Goal: Contribute content: Add original content to the website for others to see

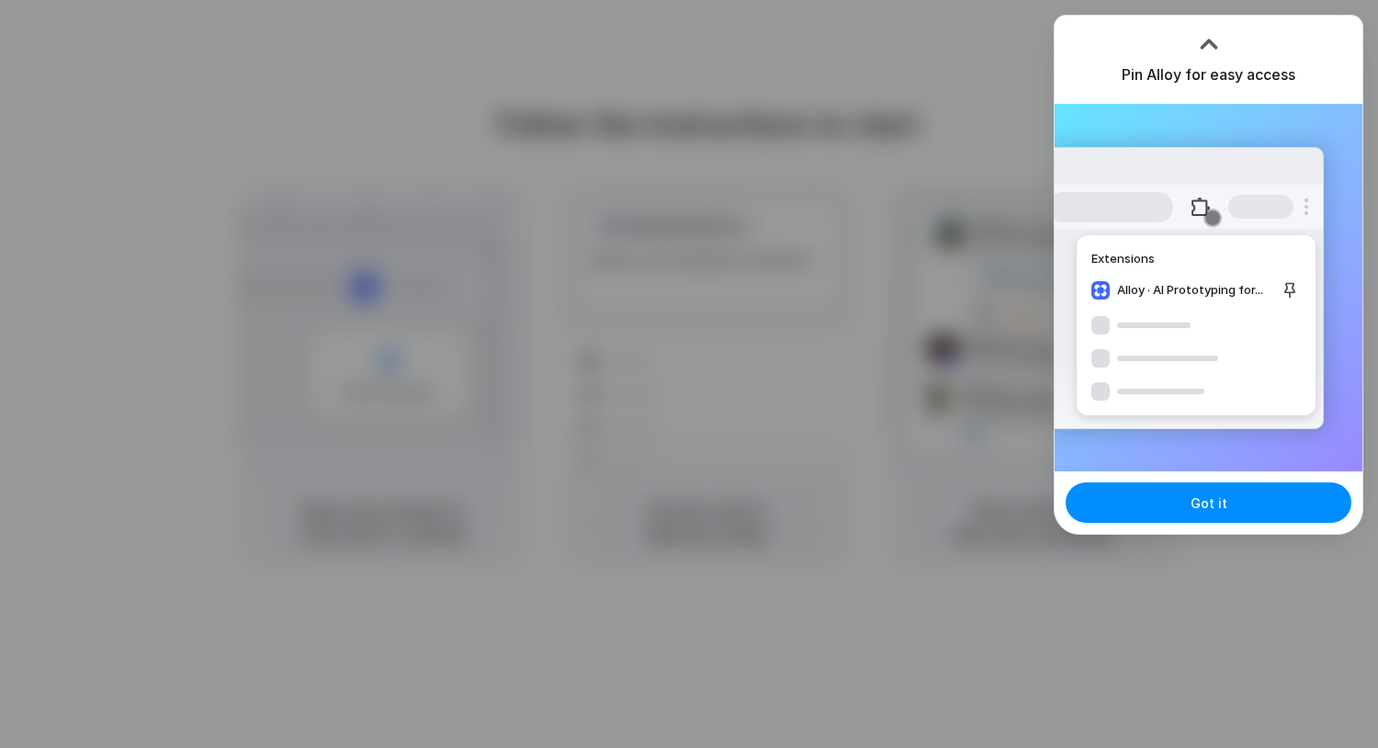
click at [1218, 29] on div at bounding box center [1209, 37] width 28 height 28
click at [1243, 502] on button "Got it" at bounding box center [1209, 502] width 286 height 40
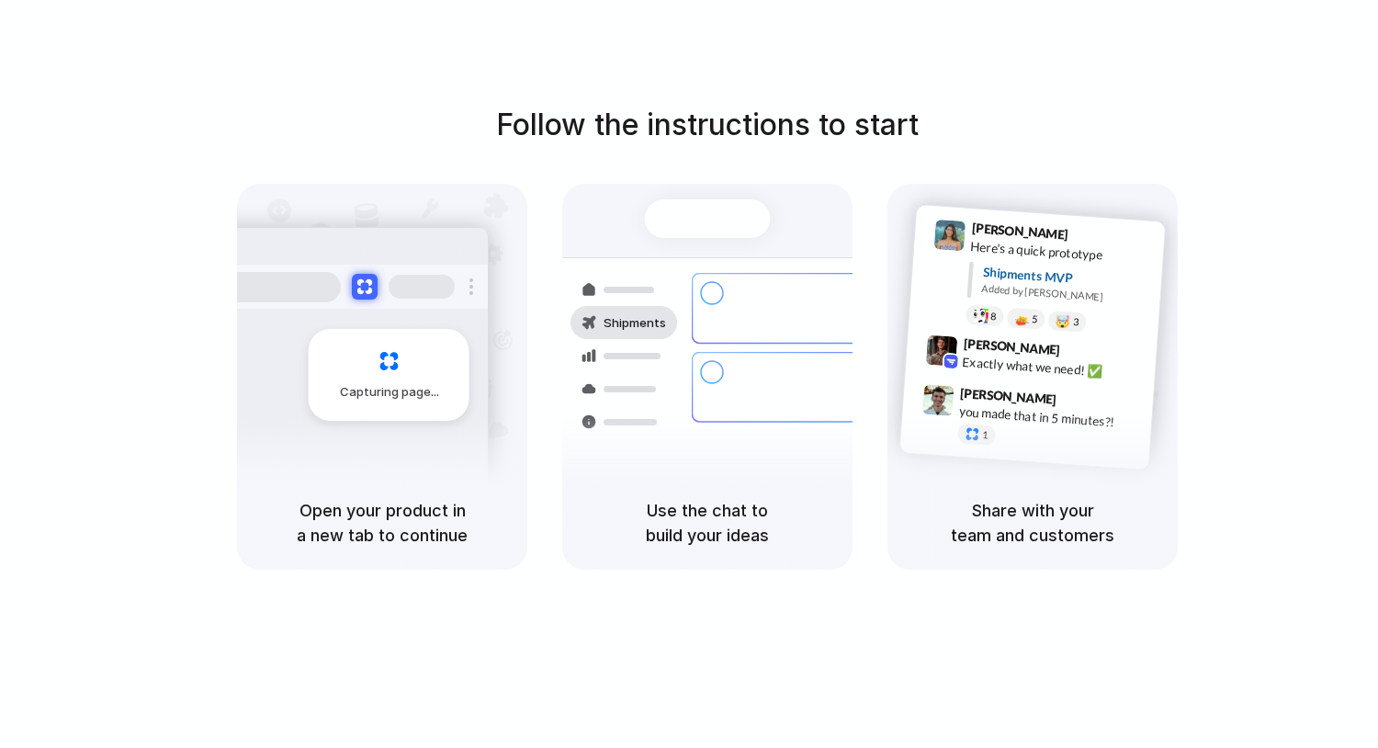
click at [469, 425] on div "Capturing page" at bounding box center [350, 368] width 278 height 282
click at [668, 380] on div at bounding box center [624, 388] width 107 height 33
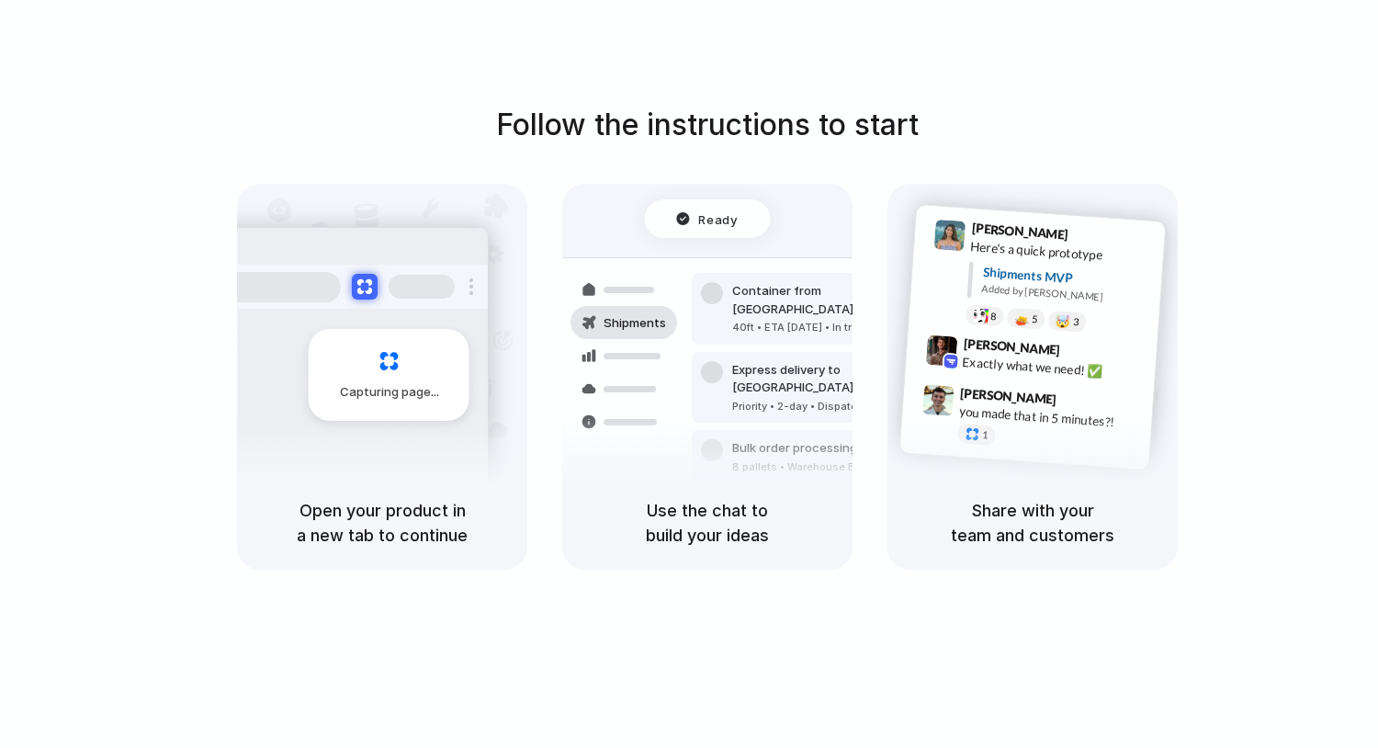
click at [985, 210] on div "[PERSON_NAME] 9:41 AM Here's a quick prototype Shipments MVP Added by [PERSON_N…" at bounding box center [1033, 337] width 267 height 266
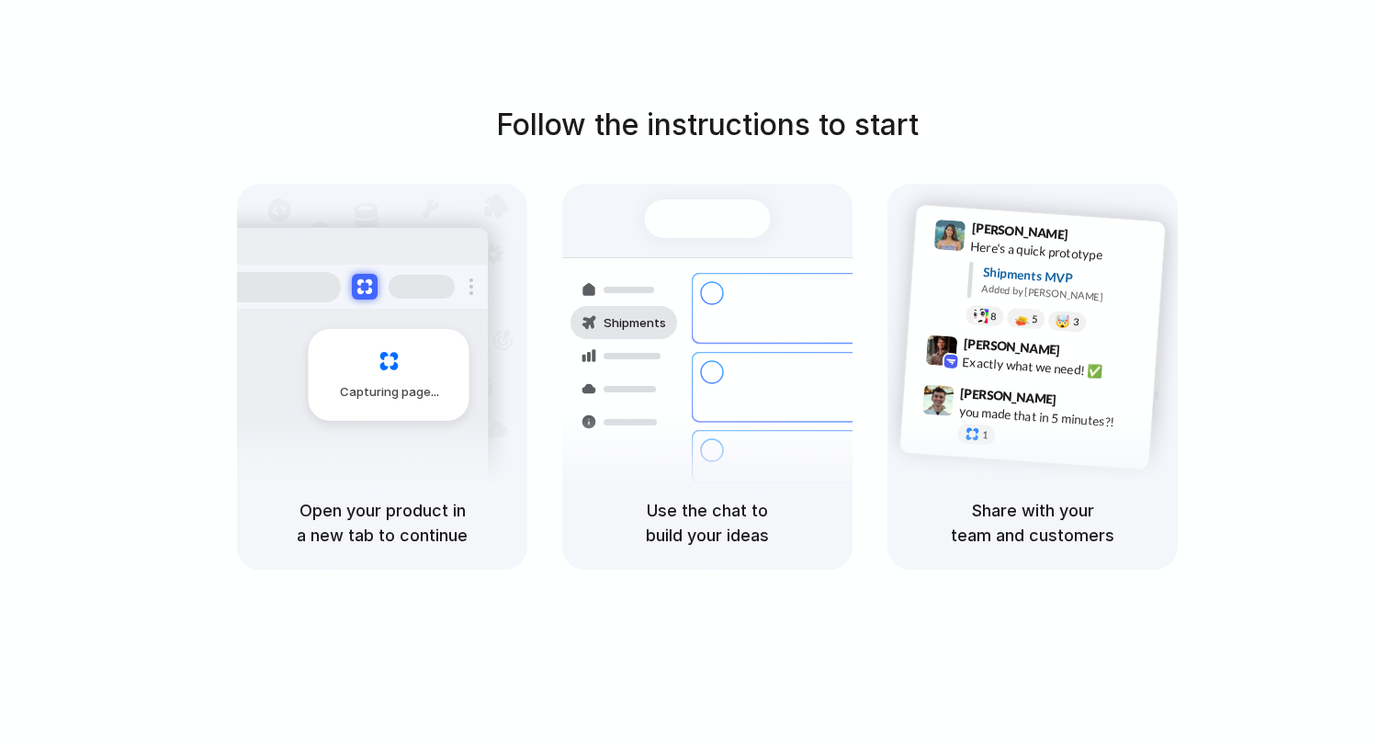
click at [1258, 77] on div "Follow the instructions to start Capturing page Open your product in a new tab …" at bounding box center [707, 392] width 1415 height 785
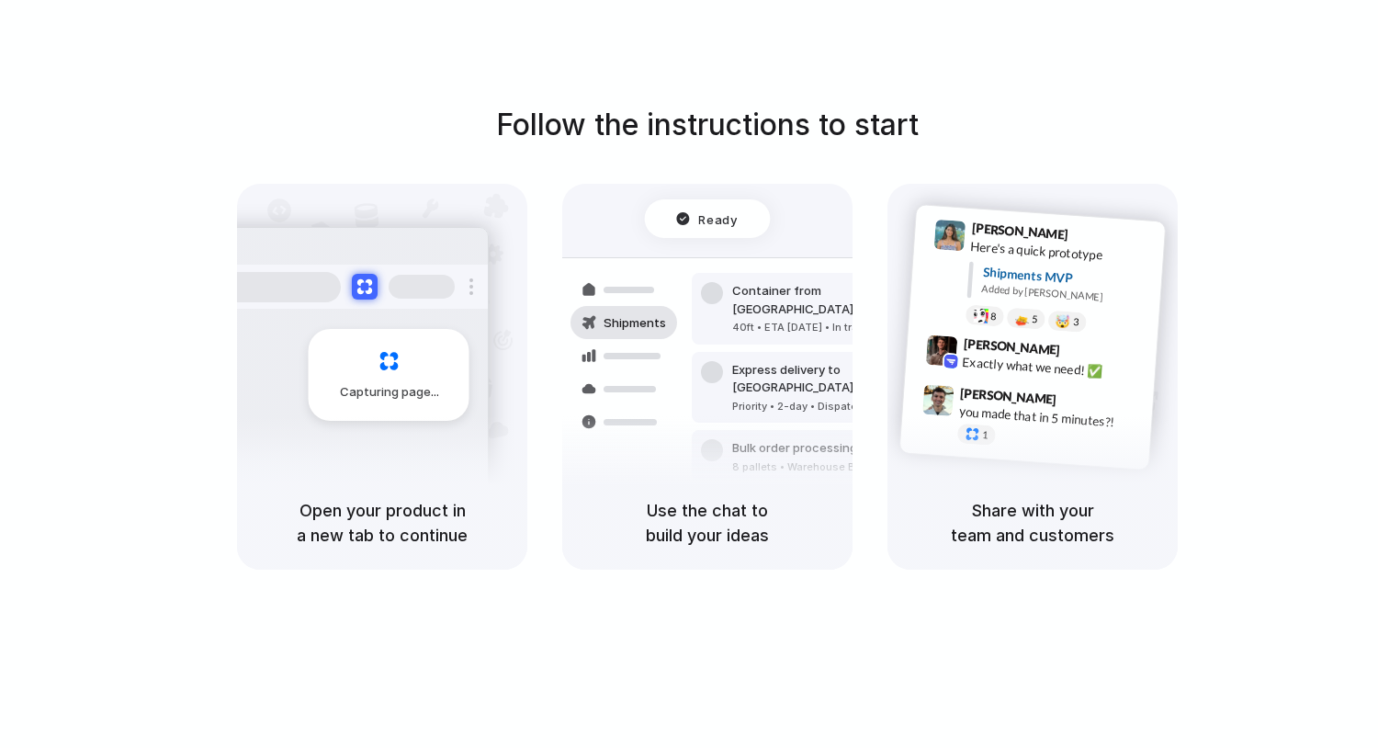
click at [689, 374] on div at bounding box center [689, 374] width 0 height 0
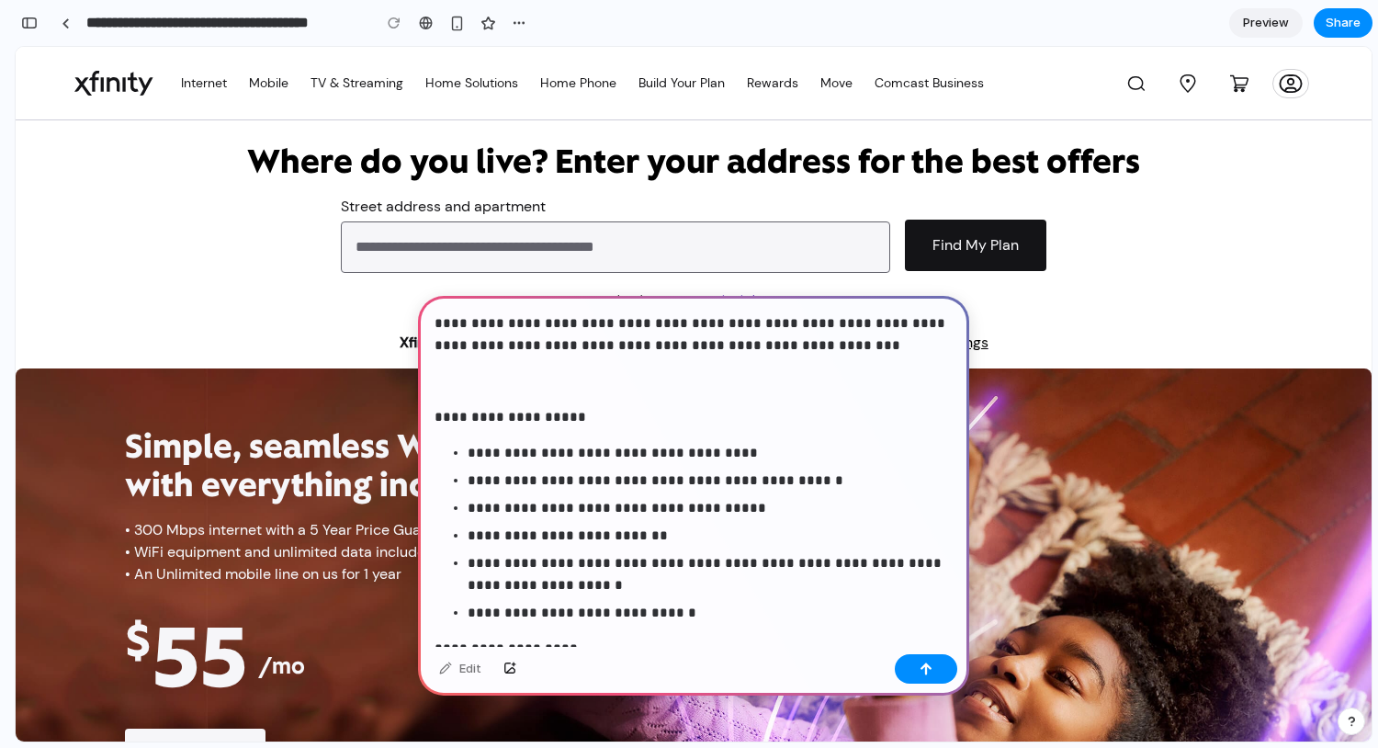
click at [566, 336] on p "**********" at bounding box center [694, 334] width 518 height 44
click at [561, 326] on p "**********" at bounding box center [694, 334] width 518 height 44
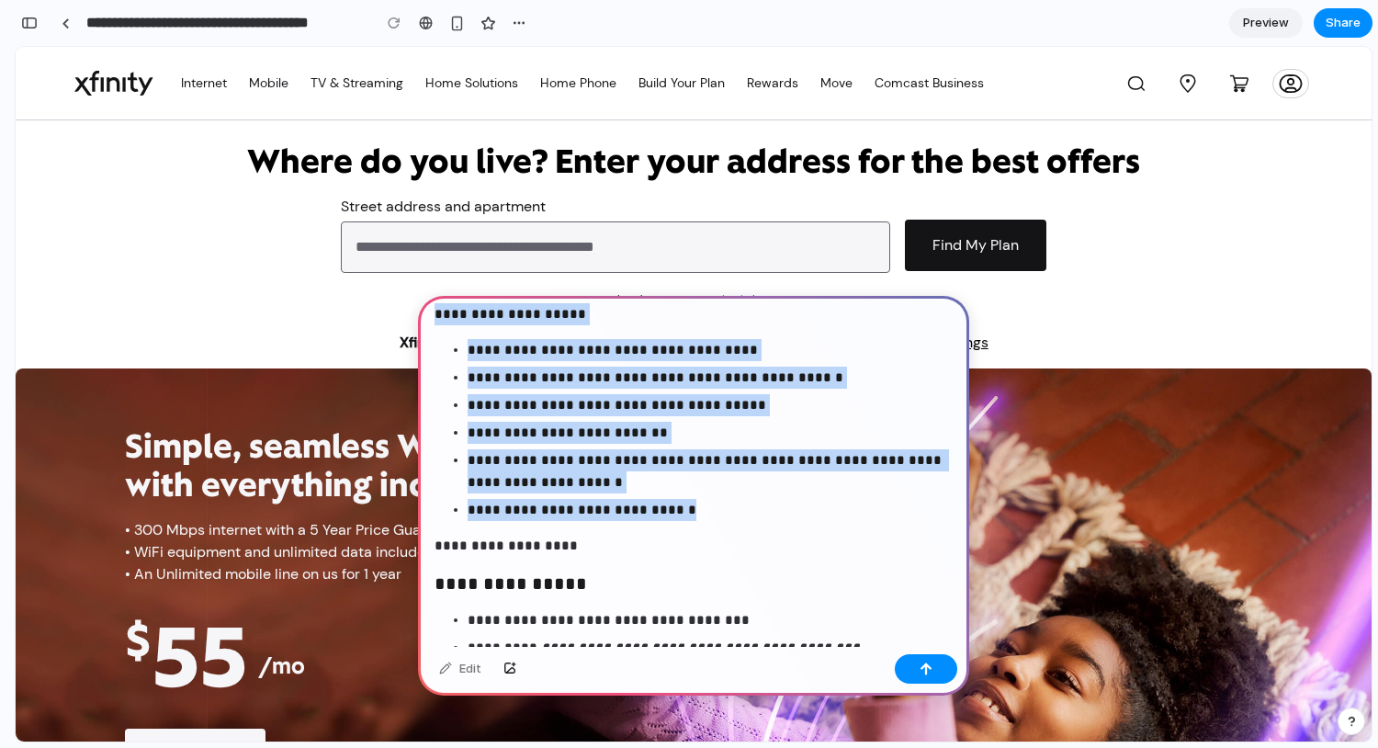
scroll to position [104, 0]
drag, startPoint x: 438, startPoint y: 408, endPoint x: 711, endPoint y: 500, distance: 288.0
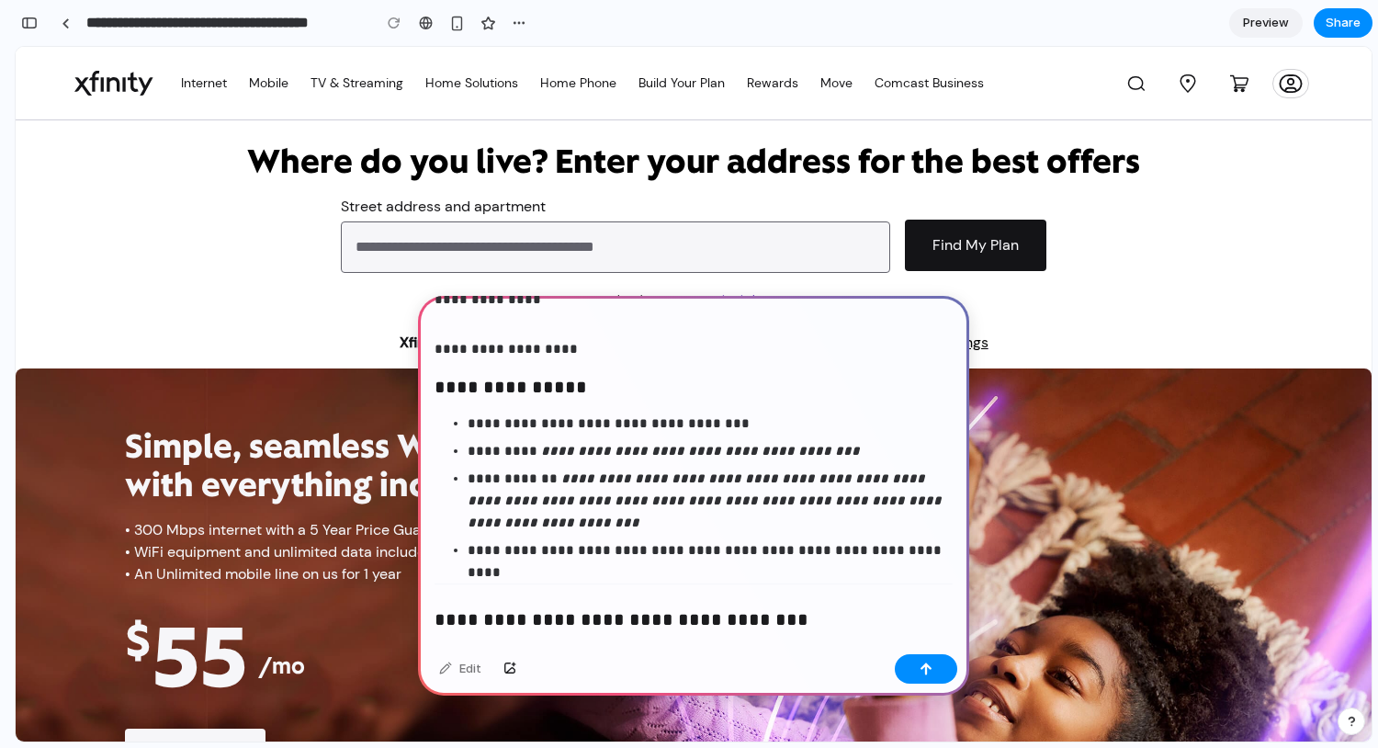
scroll to position [32, 0]
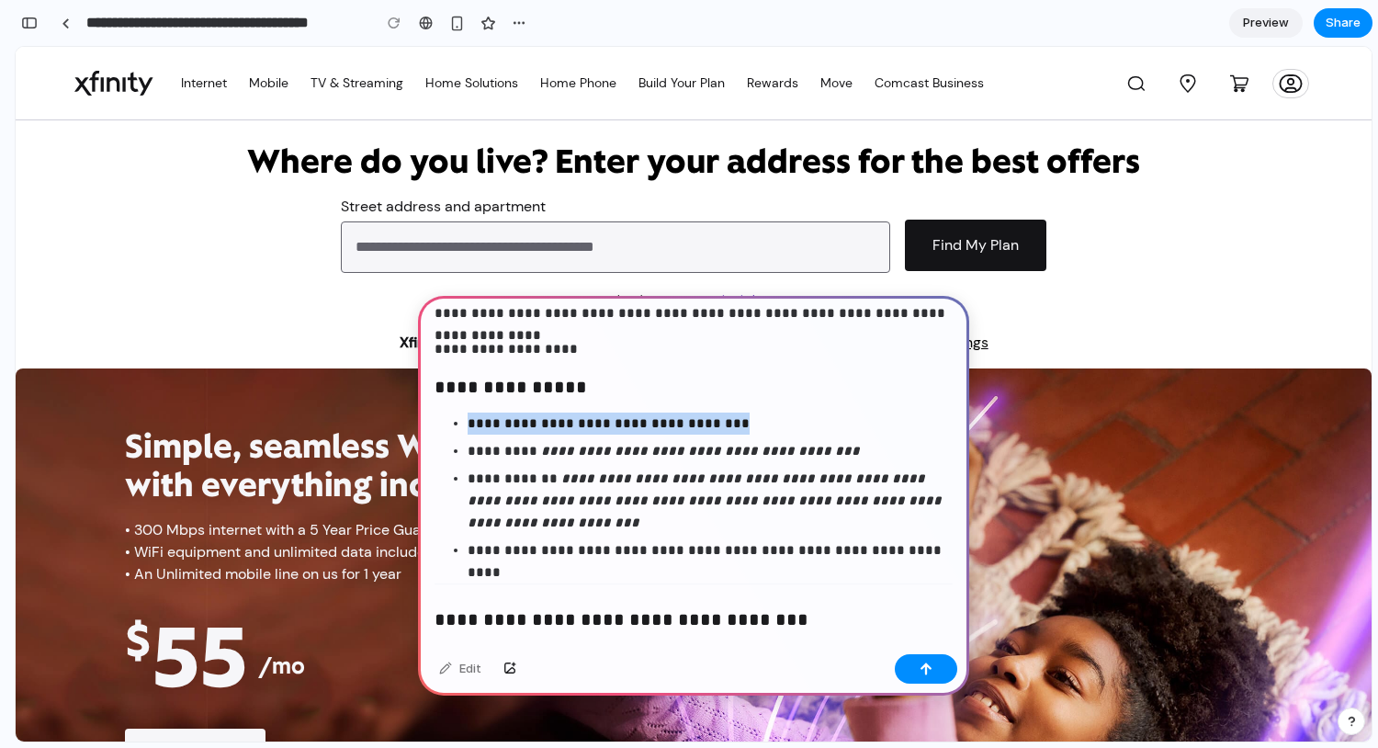
drag, startPoint x: 617, startPoint y: 462, endPoint x: 408, endPoint y: 399, distance: 218.9
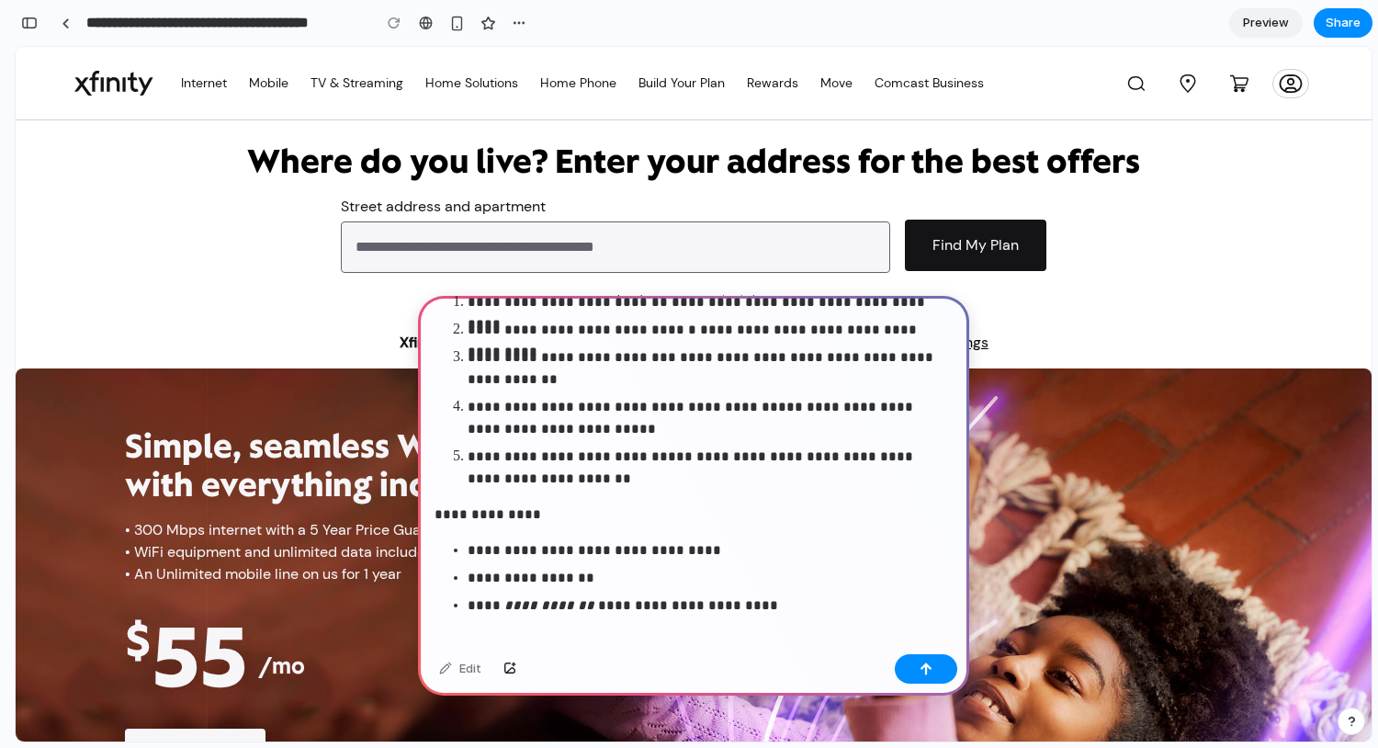
scroll to position [1280, 0]
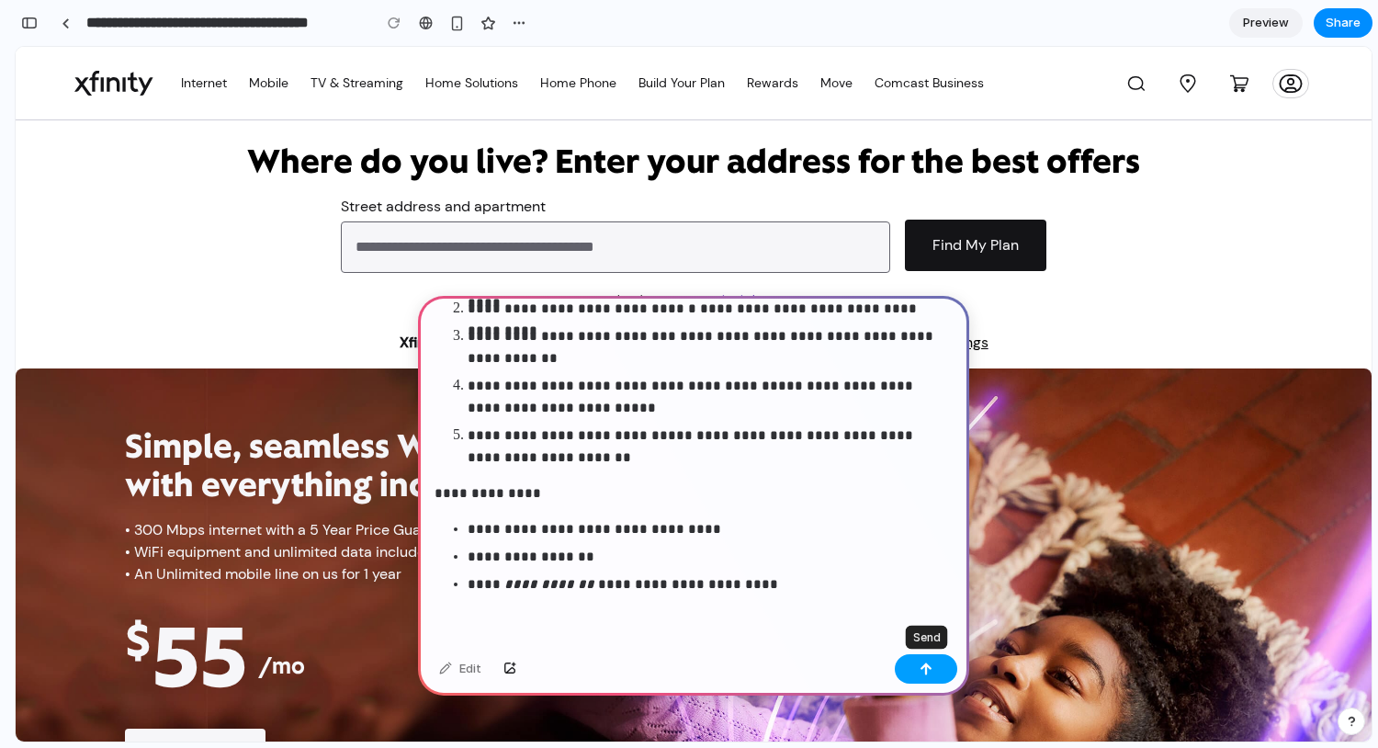
click at [917, 669] on button "button" at bounding box center [926, 668] width 62 height 29
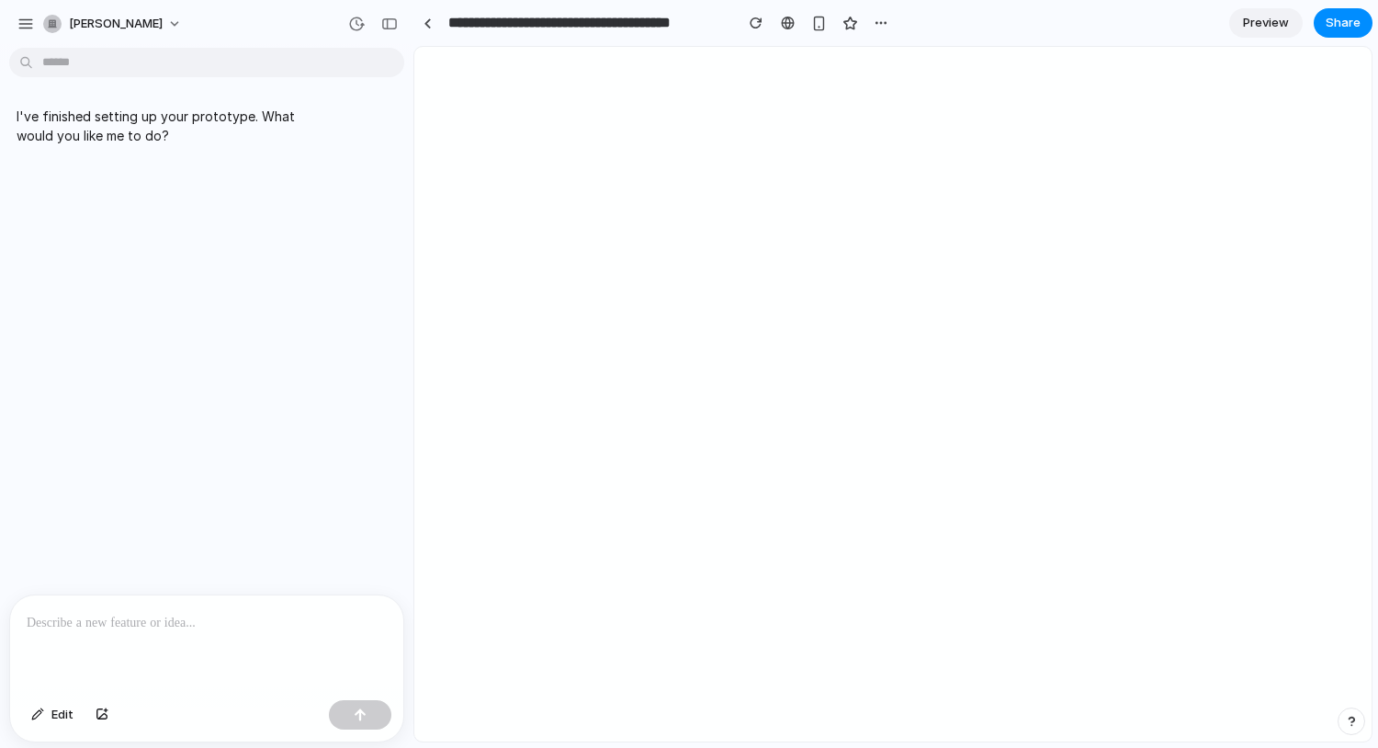
scroll to position [2477, 0]
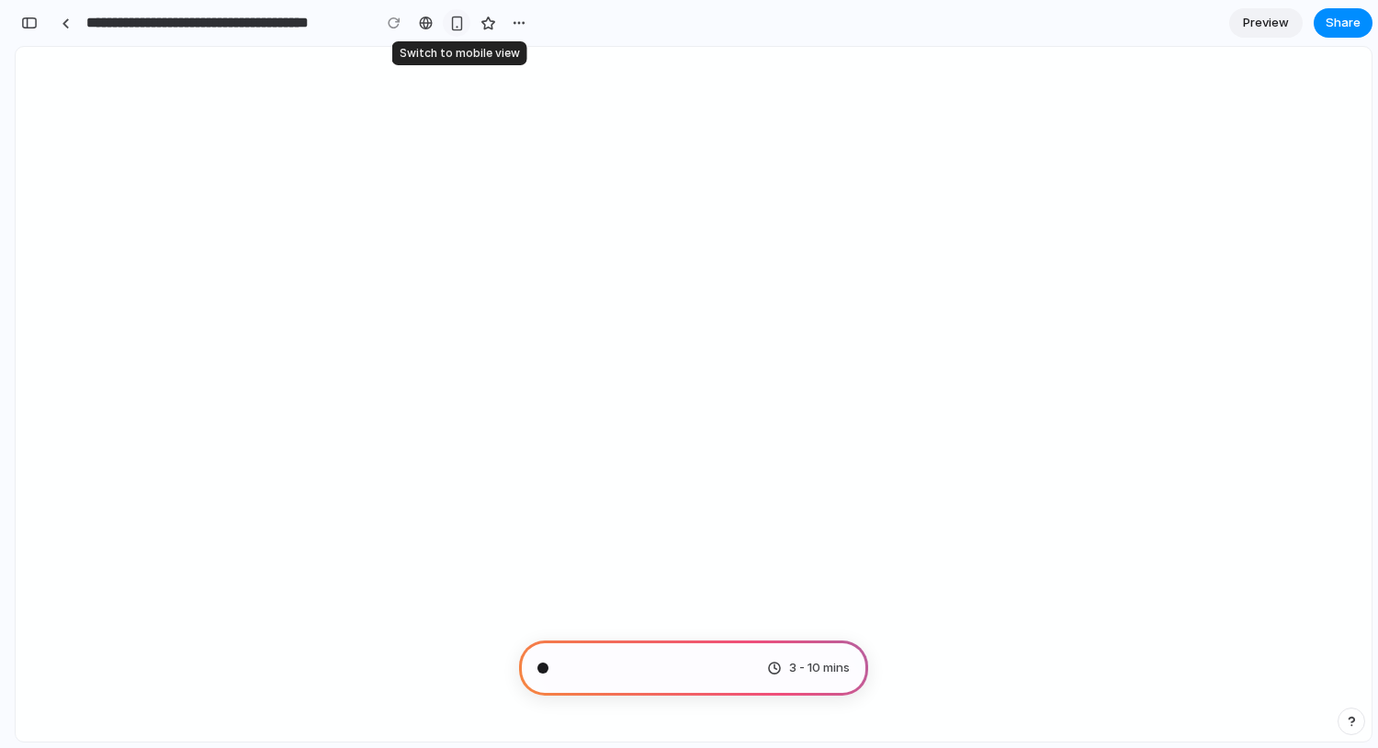
type input "**********"
click at [671, 668] on span "Assembling puzzle pieces" at bounding box center [635, 668] width 150 height 18
click at [723, 683] on div "Calculating user delight . 3 - 10 mins" at bounding box center [693, 667] width 349 height 55
click at [723, 683] on div "Calculating user delight .. 3 - 10 mins" at bounding box center [693, 667] width 349 height 55
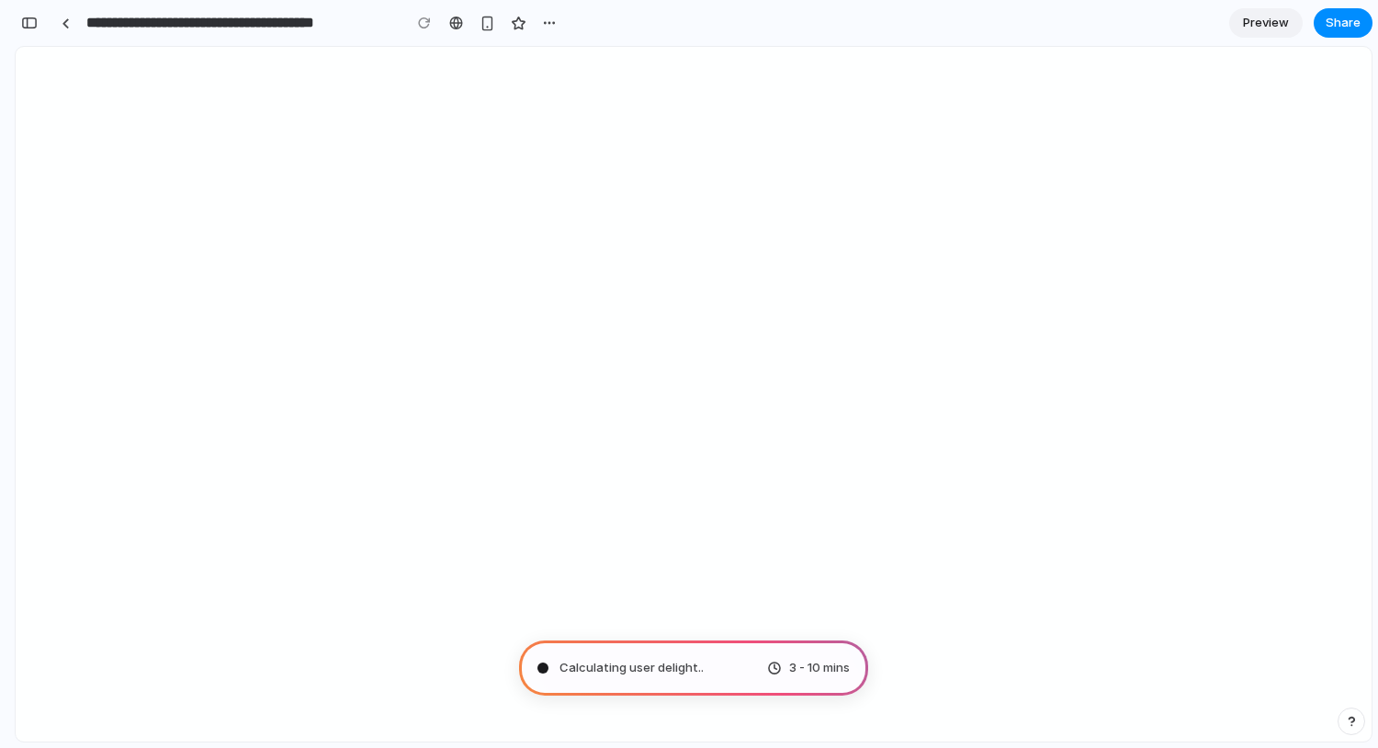
click at [723, 683] on div "Calculating user delight .. 3 - 10 mins" at bounding box center [693, 667] width 349 height 55
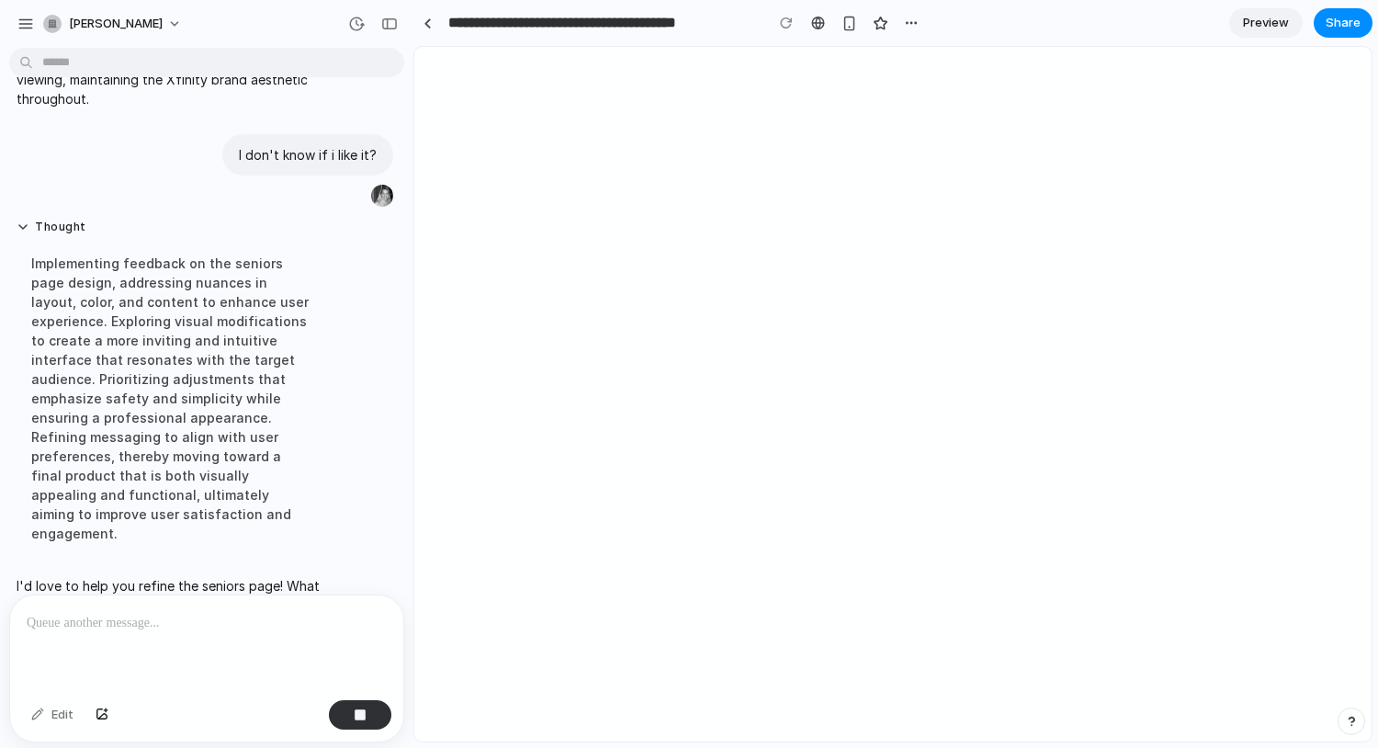
scroll to position [2056, 0]
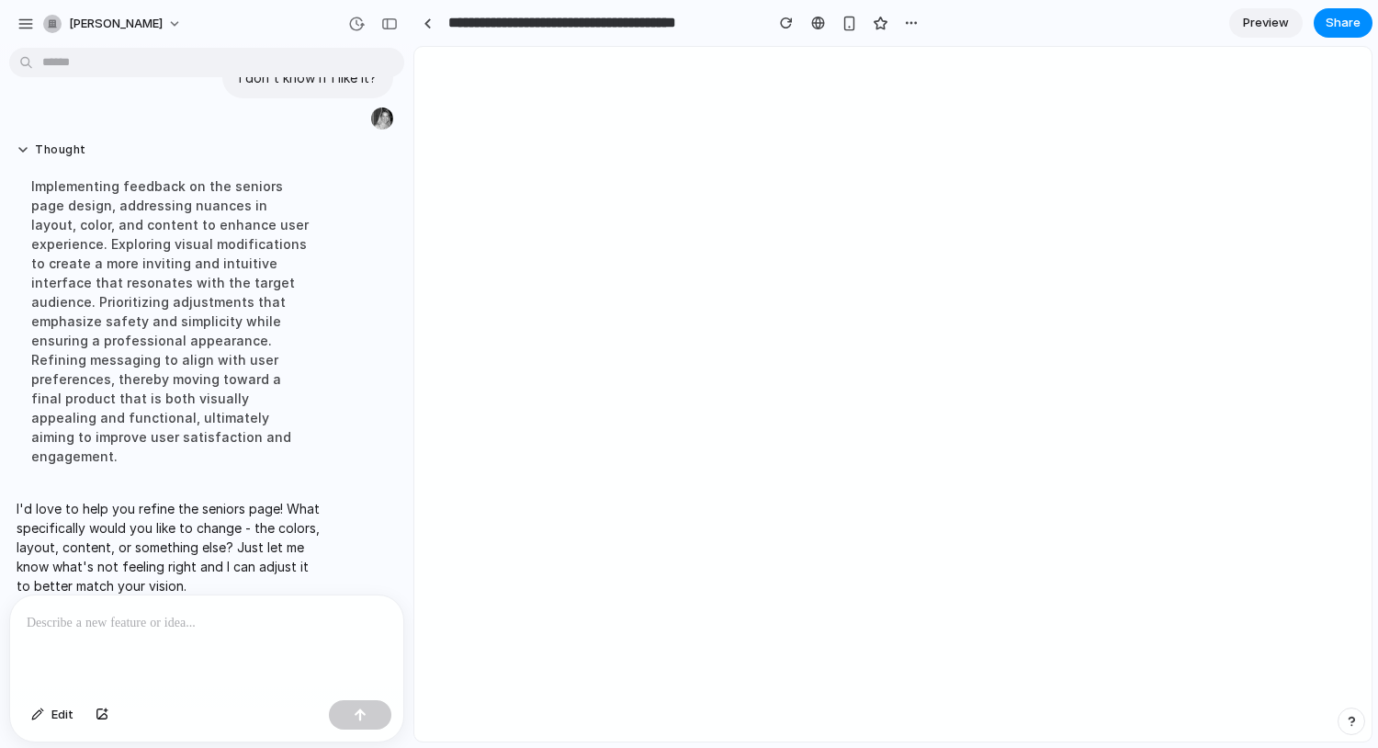
drag, startPoint x: 222, startPoint y: 595, endPoint x: 222, endPoint y: 606, distance: 11.0
click at [222, 606] on div "I've finished setting up your prototype. What would you like me to do? A new pa…" at bounding box center [207, 401] width 414 height 693
click at [185, 626] on p at bounding box center [207, 623] width 360 height 22
click at [223, 629] on p "**********" at bounding box center [207, 623] width 360 height 22
click at [266, 627] on p "**********" at bounding box center [207, 623] width 360 height 22
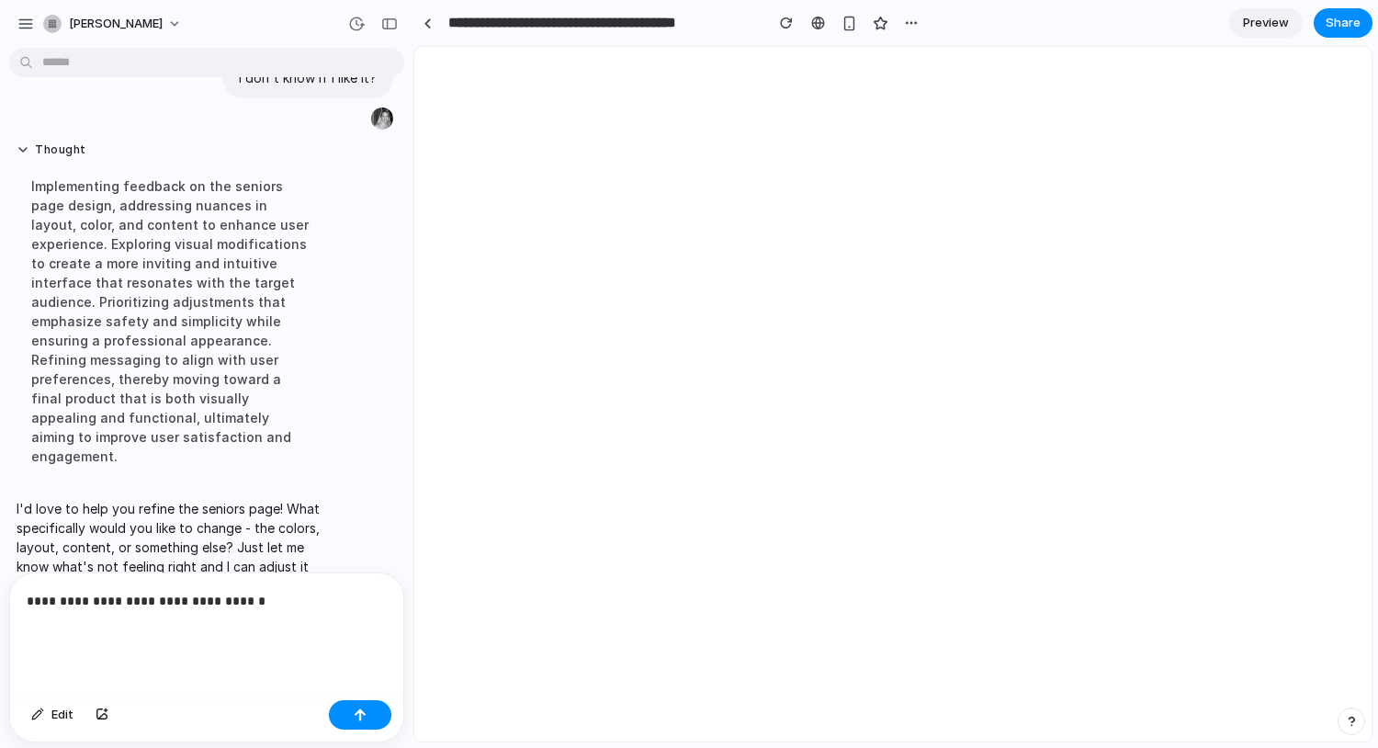
scroll to position [2060, 0]
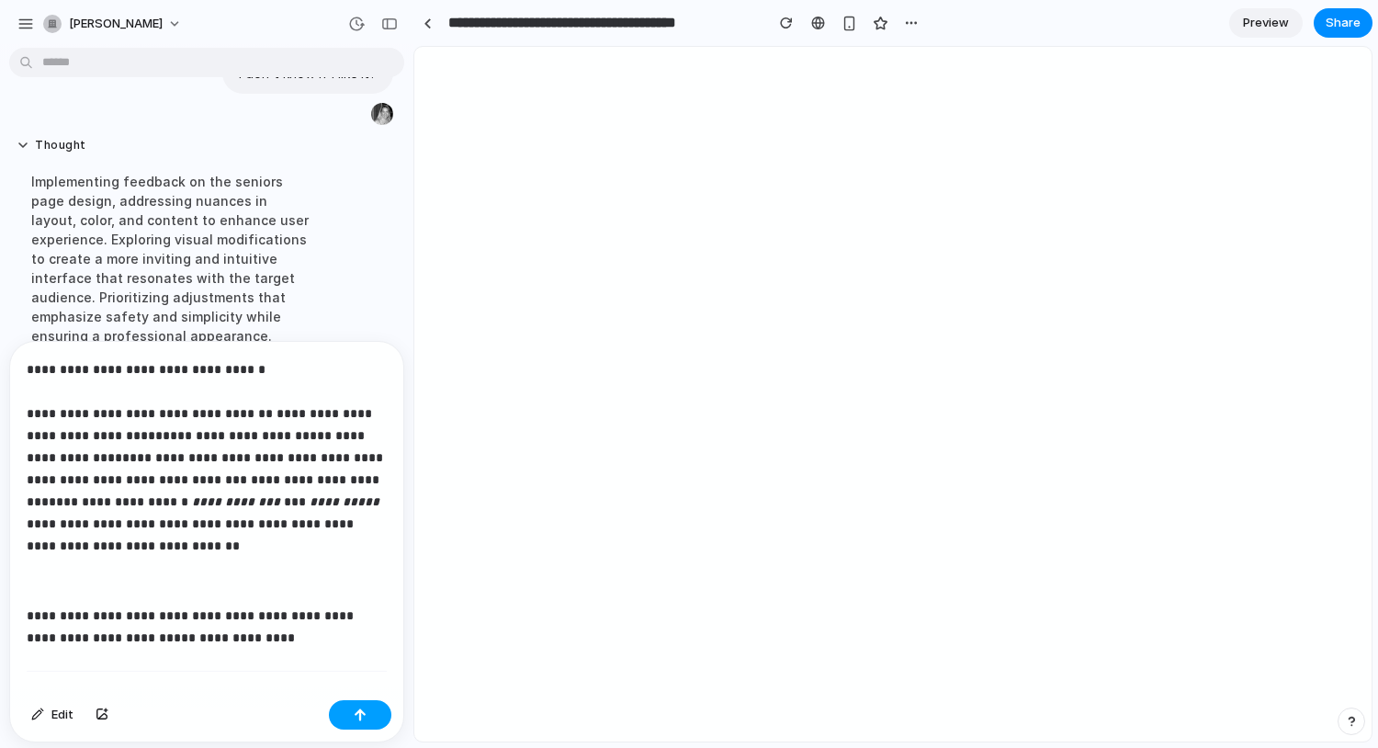
click at [354, 717] on div "button" at bounding box center [360, 714] width 13 height 13
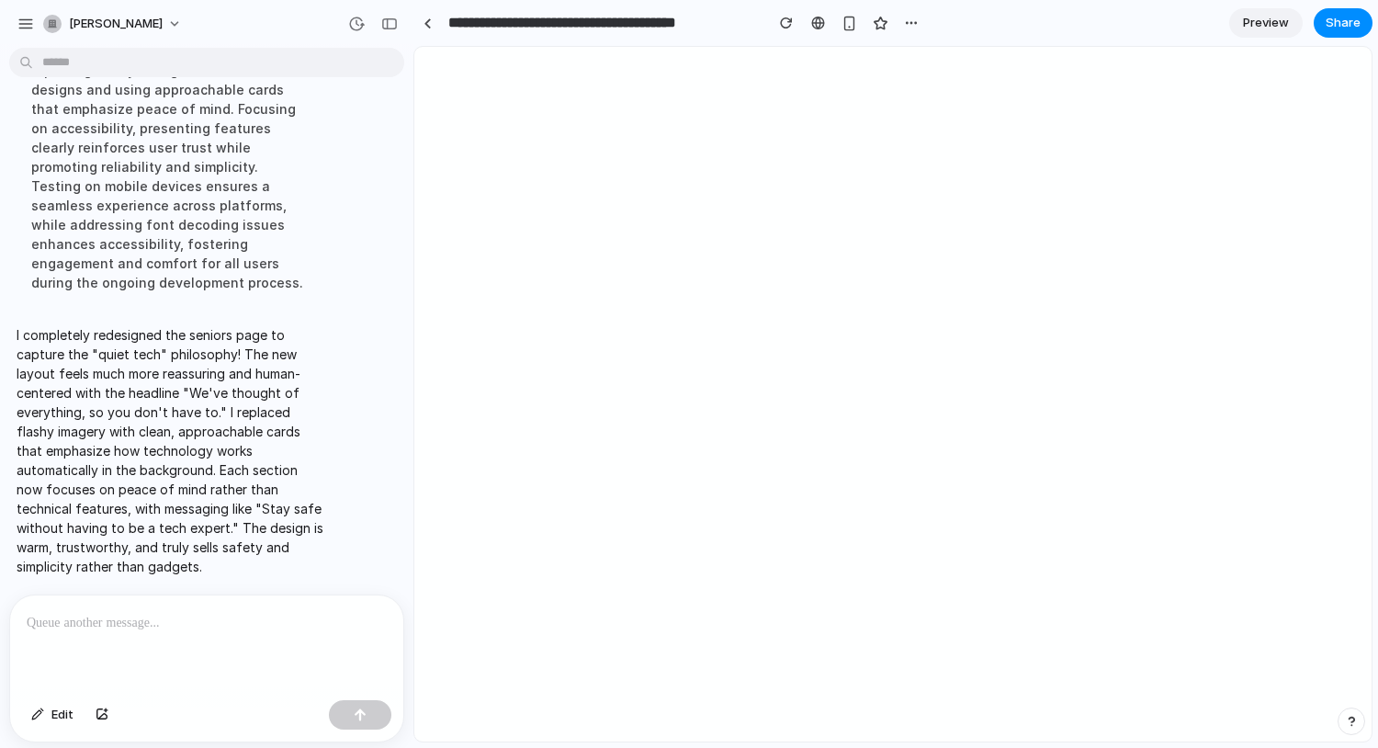
scroll to position [3727, 0]
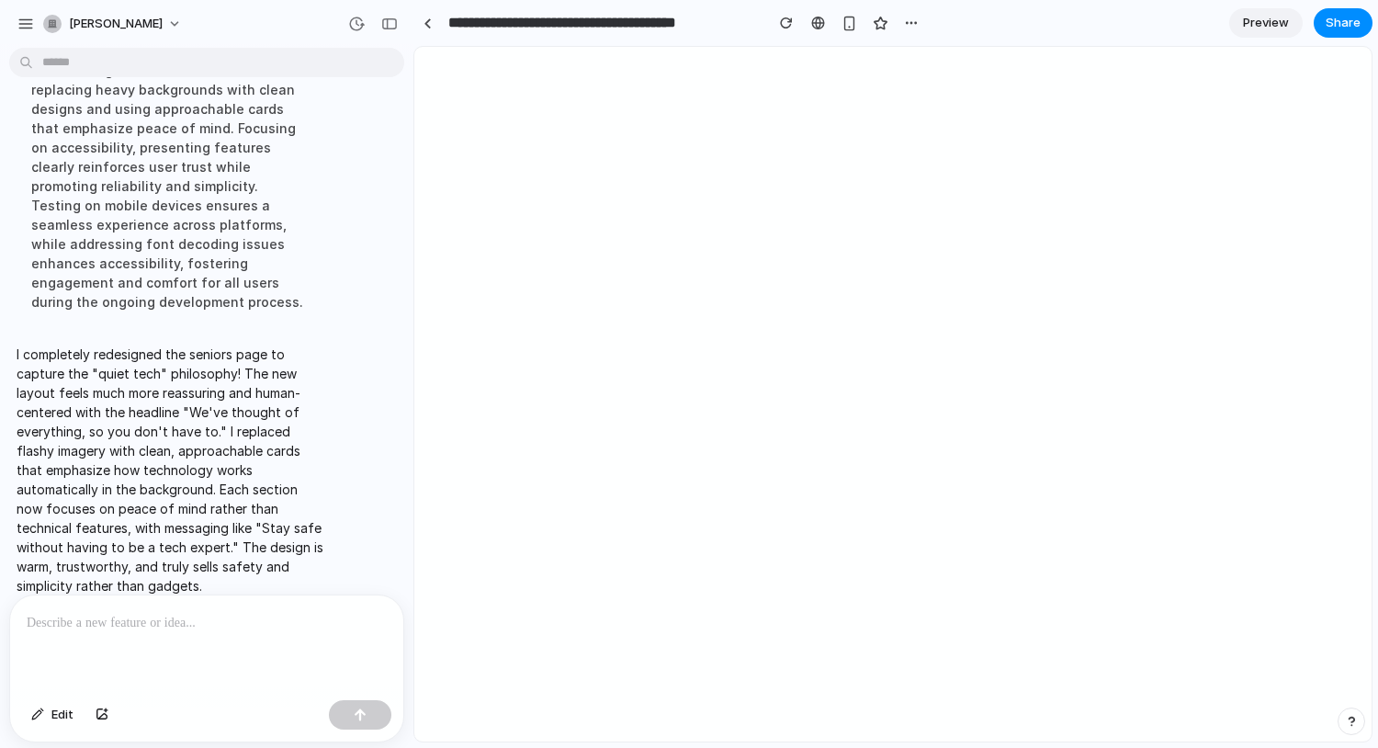
click at [204, 676] on div at bounding box center [206, 643] width 393 height 97
click at [197, 652] on div at bounding box center [206, 643] width 393 height 97
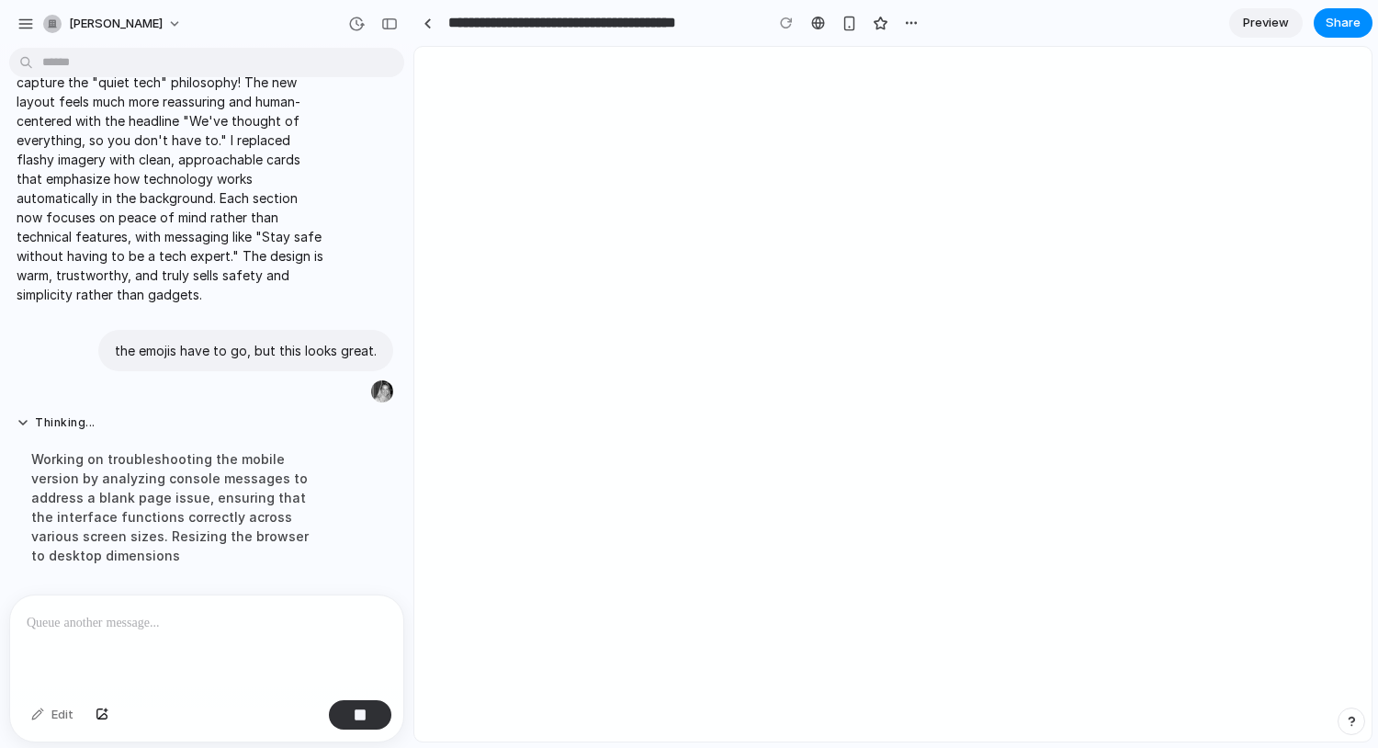
scroll to position [3661, 0]
